Goal: Task Accomplishment & Management: Complete application form

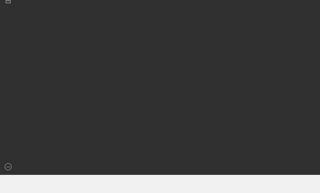
scroll to position [18, 0]
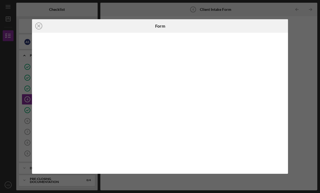
scroll to position [18, 0]
